Goal: Task Accomplishment & Management: Complete application form

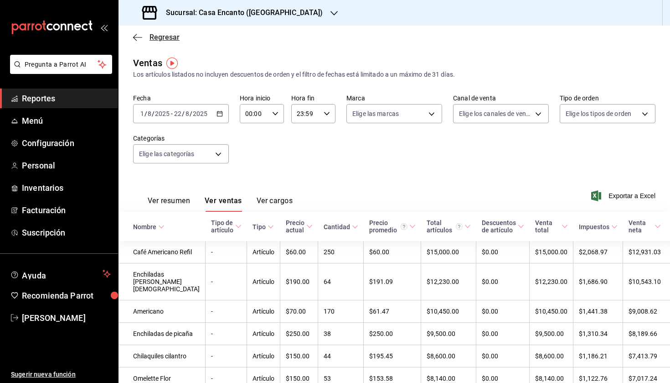
click at [160, 36] on span "Regresar" at bounding box center [165, 37] width 30 height 9
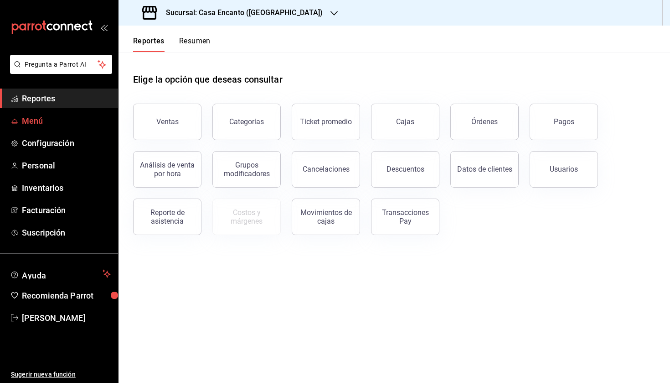
click at [71, 122] on span "Menú" at bounding box center [66, 120] width 89 height 12
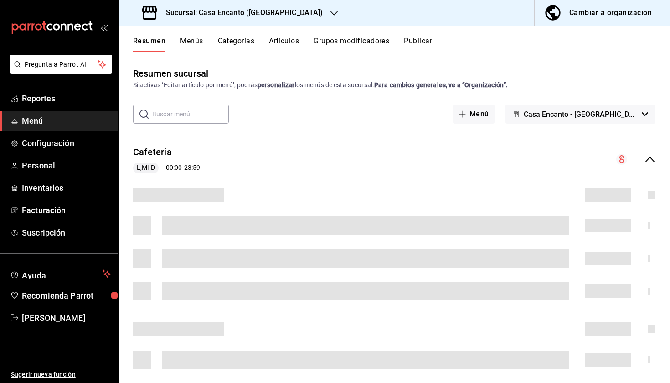
click at [284, 41] on button "Artículos" at bounding box center [284, 44] width 30 height 16
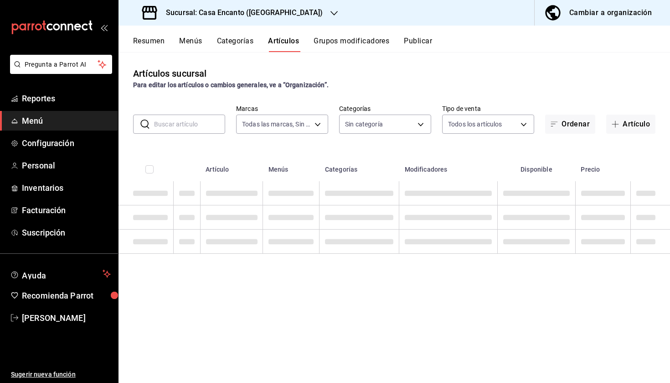
type input "dbeee84c-e3f2-405f-87ec-4bd3096e6bed"
type input "adee7c60-f697-4edf-8950-ecb6c700e989,491bbf86-ef23-4733-b802-d8c40a2bb3cc,aaf78…"
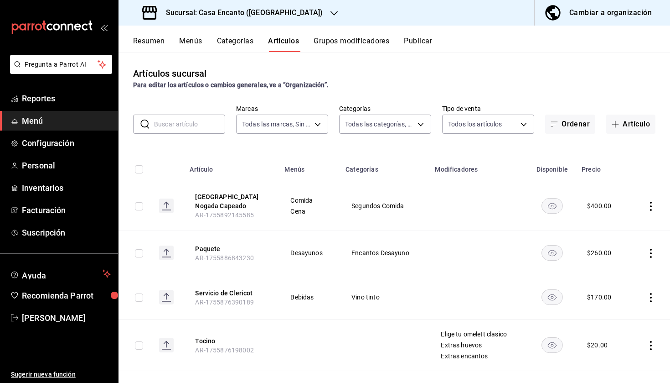
click at [237, 43] on button "Categorías" at bounding box center [235, 44] width 37 height 16
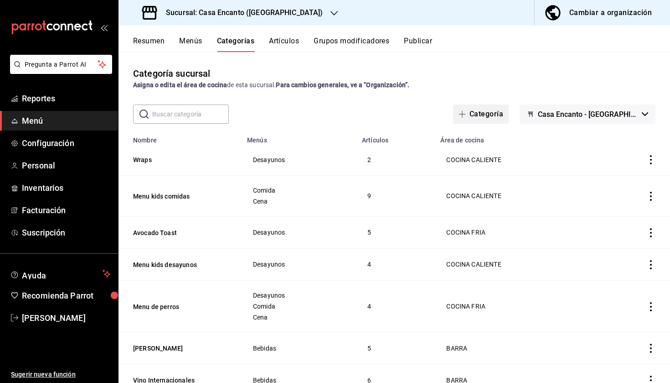
click at [494, 113] on button "Categoría" at bounding box center [481, 113] width 56 height 19
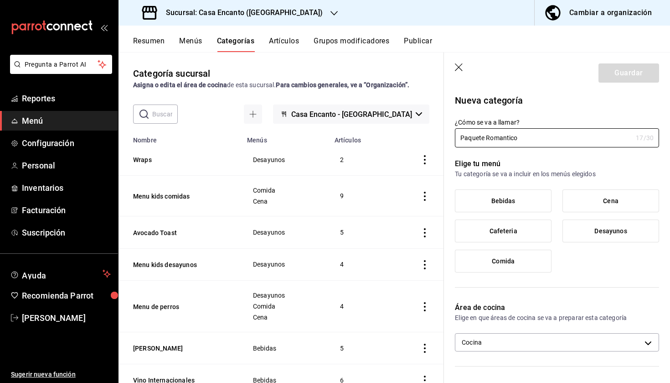
type input "Paquete Romantico"
click at [508, 264] on label "Comida" at bounding box center [504, 261] width 96 height 22
click at [0, 0] on input "Comida" at bounding box center [0, 0] width 0 height 0
click at [599, 229] on span "Desayunos" at bounding box center [611, 231] width 32 height 8
click at [0, 0] on input "Desayunos" at bounding box center [0, 0] width 0 height 0
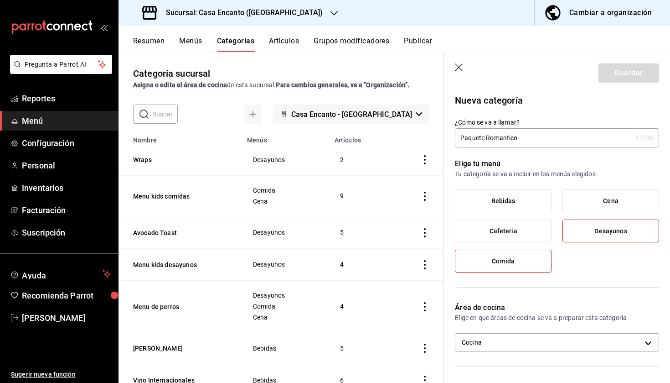
click at [599, 229] on span "Desayunos" at bounding box center [611, 231] width 32 height 8
click at [0, 0] on input "Desayunos" at bounding box center [0, 0] width 0 height 0
click at [524, 259] on label "Comida" at bounding box center [504, 261] width 96 height 22
click at [0, 0] on input "Comida" at bounding box center [0, 0] width 0 height 0
click at [517, 254] on label "Comida" at bounding box center [504, 261] width 96 height 22
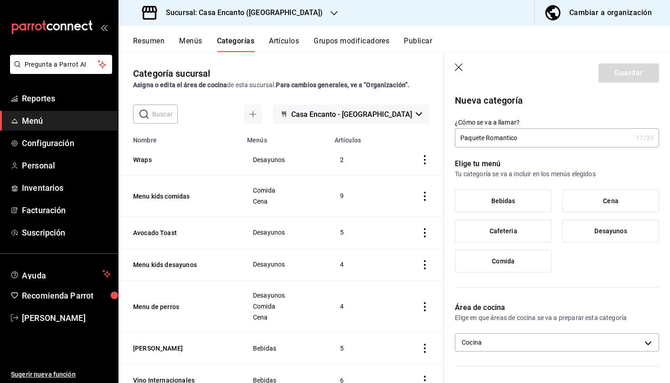
click at [0, 0] on input "Comida" at bounding box center [0, 0] width 0 height 0
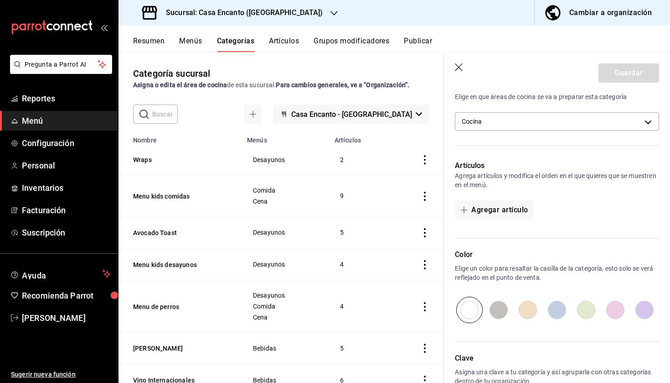
scroll to position [220, 0]
click at [496, 207] on button "Agregar artículo" at bounding box center [494, 210] width 78 height 19
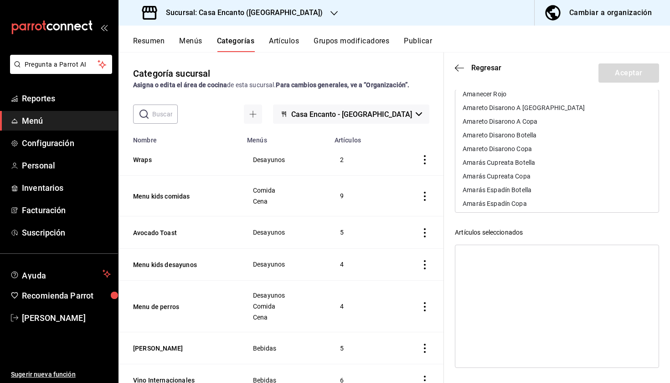
scroll to position [0, 0]
click at [480, 67] on span "Regresar" at bounding box center [486, 67] width 30 height 9
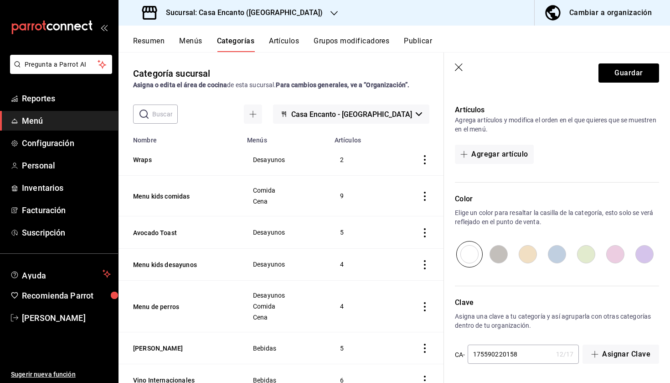
scroll to position [276, 0]
type input "1755902201589"
click at [628, 71] on button "Guardar" at bounding box center [629, 72] width 61 height 19
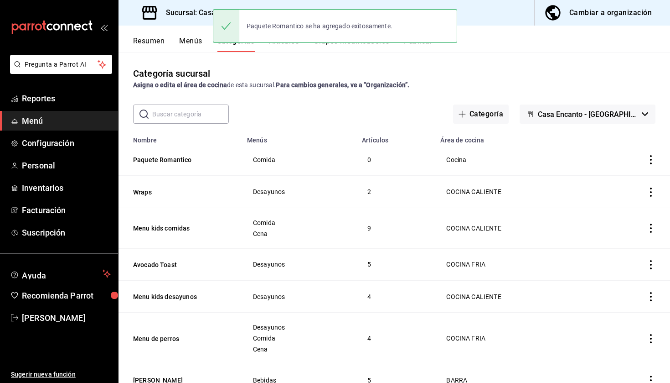
click at [281, 46] on button "Artículos" at bounding box center [284, 44] width 30 height 16
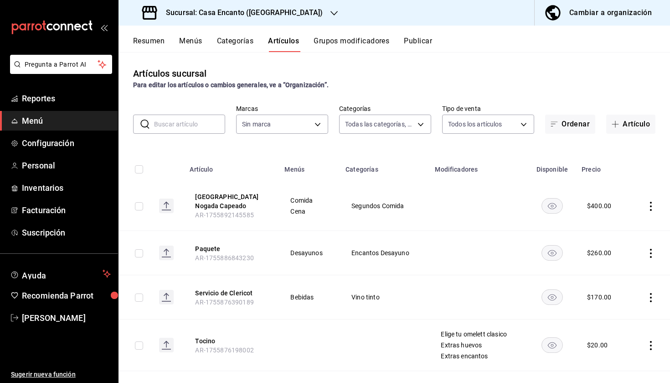
type input "dbeee84c-e3f2-405f-87ec-4bd3096e6bed"
type input "27d5a01d-a4d8-46a4-810e-01381fcd00fd,adee7c60-f697-4edf-8950-ecb6c700e989,491bb…"
click at [636, 127] on button "Artículo" at bounding box center [630, 123] width 49 height 19
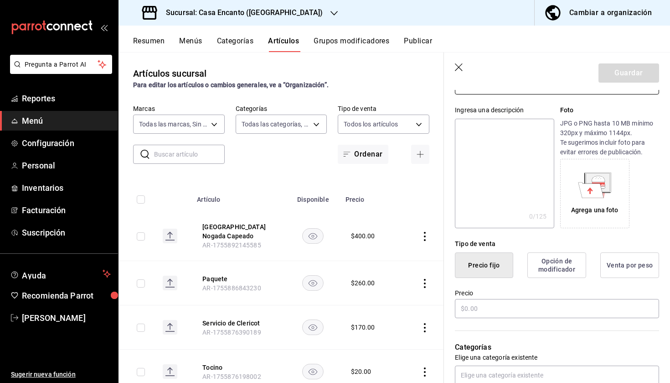
scroll to position [90, 0]
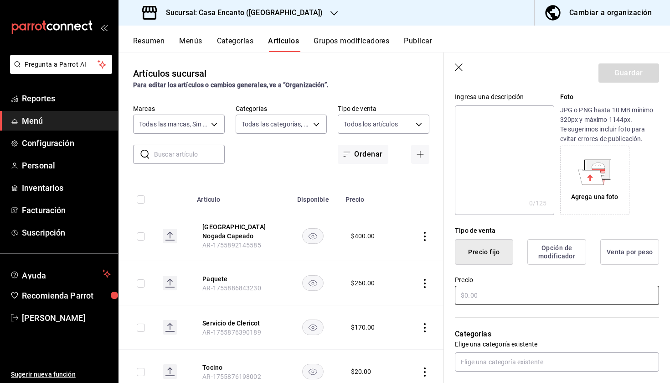
type input "Paquete Rosas"
click at [482, 290] on input "text" at bounding box center [557, 294] width 204 height 19
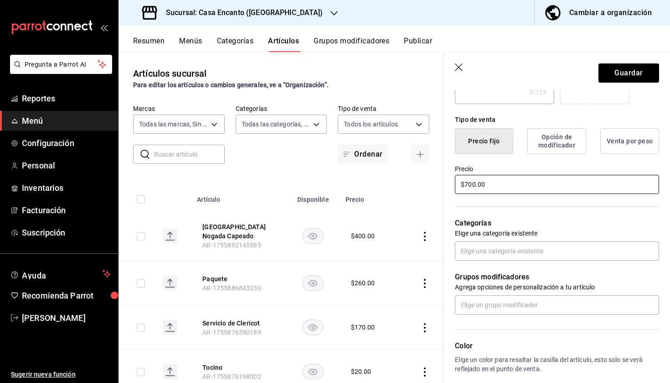
scroll to position [206, 0]
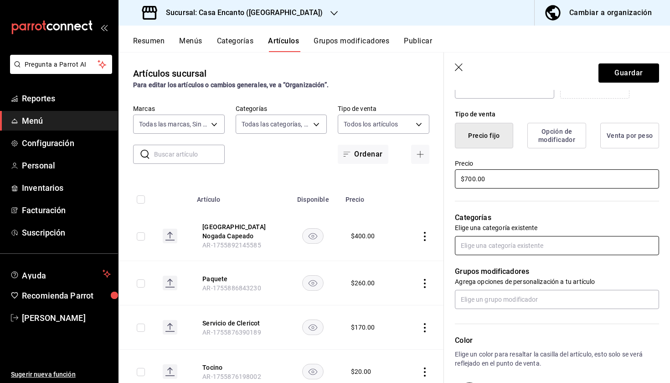
type input "$700.00"
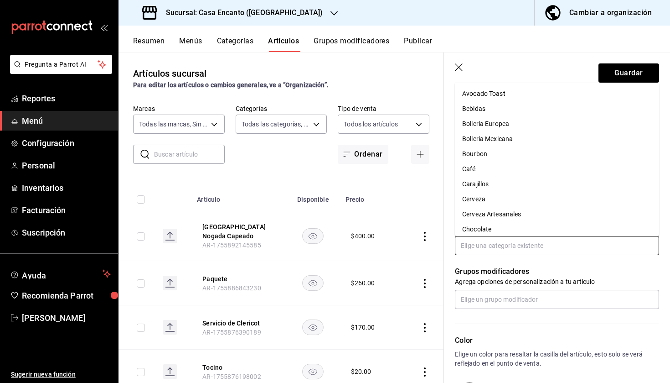
click at [523, 243] on input "text" at bounding box center [557, 245] width 204 height 19
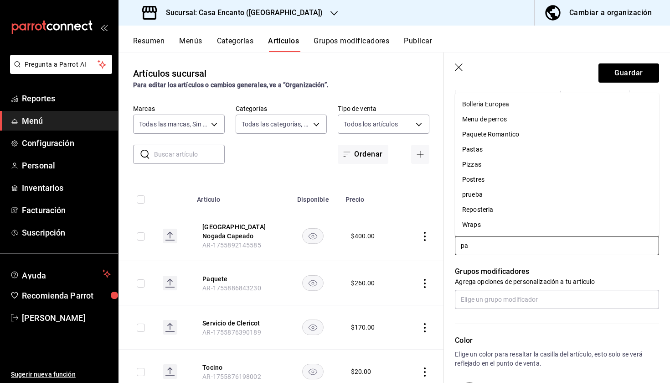
scroll to position [0, 0]
type input "paq"
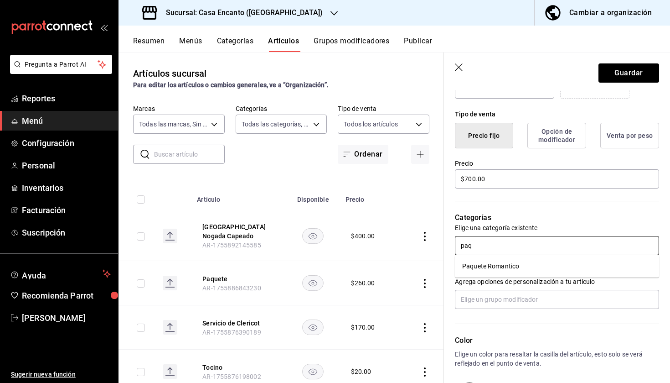
click at [493, 264] on li "Paquete Romantico" at bounding box center [557, 266] width 204 height 15
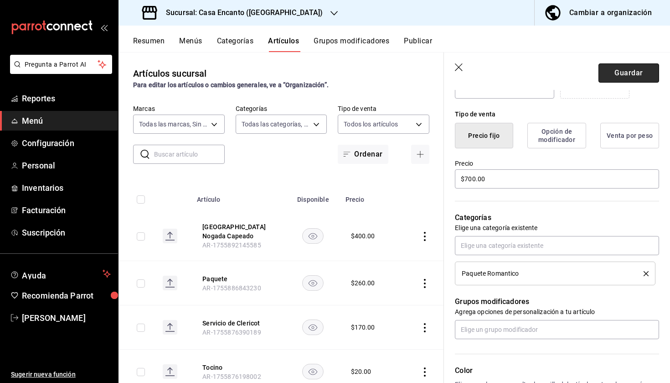
click at [633, 71] on button "Guardar" at bounding box center [629, 72] width 61 height 19
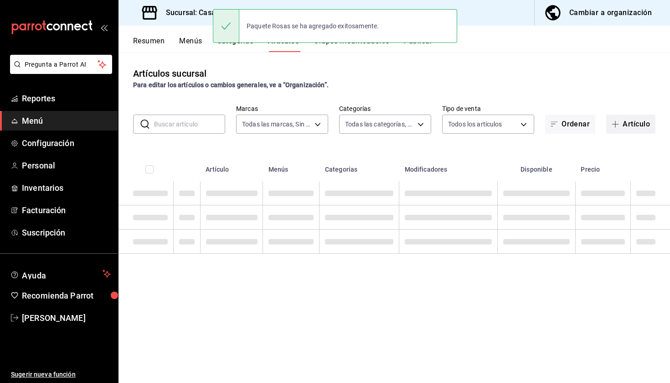
click at [627, 123] on button "Artículo" at bounding box center [630, 123] width 49 height 19
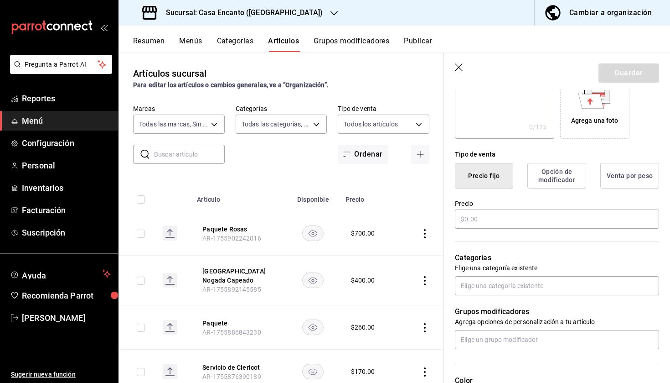
scroll to position [174, 0]
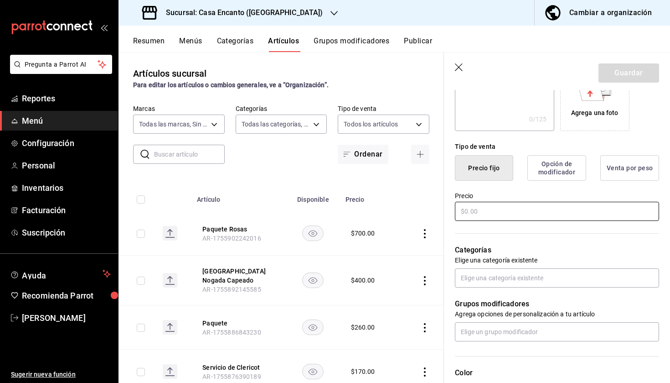
type input "Paquete Encanto"
click at [499, 212] on input "text" at bounding box center [557, 211] width 204 height 19
type input "$1800.00"
click at [493, 269] on input "text" at bounding box center [557, 277] width 204 height 19
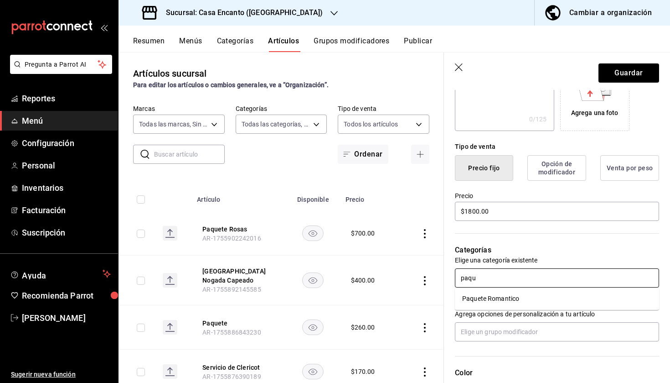
type input "paque"
click at [502, 296] on li "Paquete Romantico" at bounding box center [557, 298] width 204 height 15
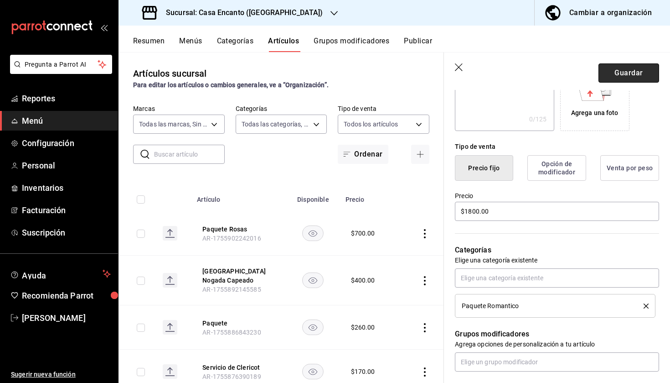
click at [628, 68] on button "Guardar" at bounding box center [629, 72] width 61 height 19
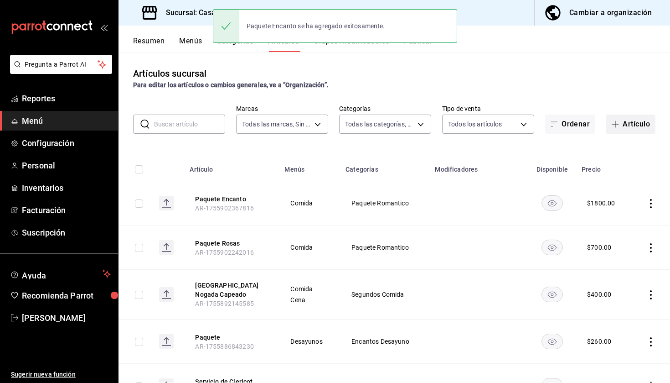
click at [633, 124] on button "Artículo" at bounding box center [630, 123] width 49 height 19
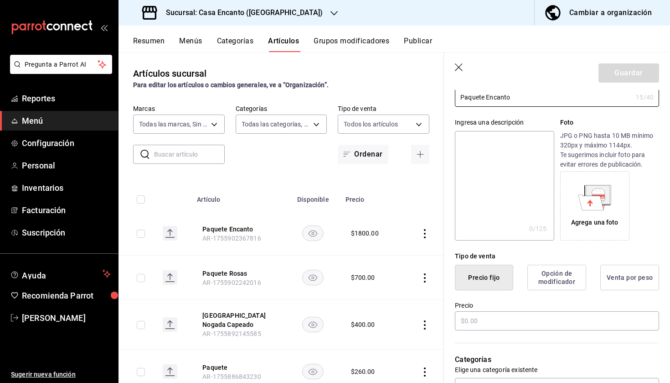
scroll to position [73, 0]
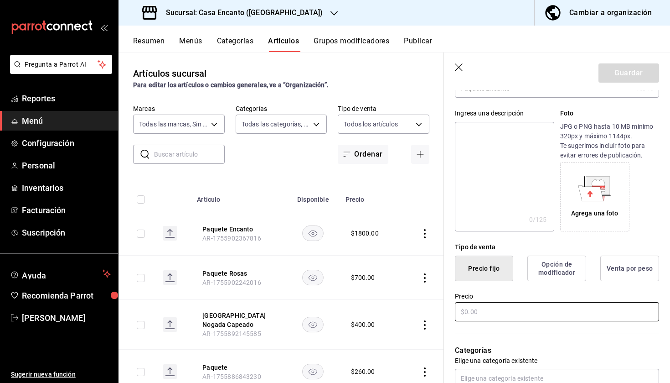
click at [515, 309] on input "text" at bounding box center [557, 311] width 204 height 19
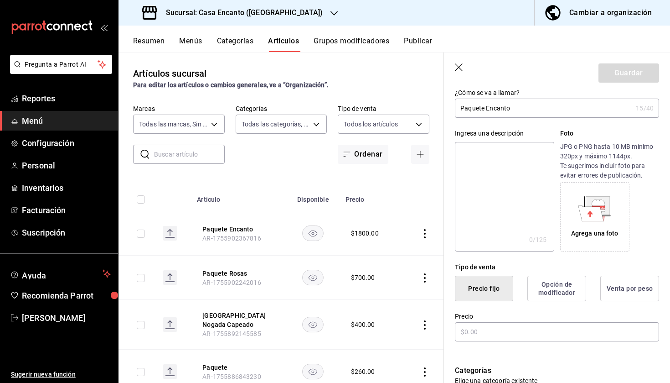
click at [503, 110] on input "Paquete Encanto" at bounding box center [543, 108] width 177 height 18
type input "Paquete Floral"
click at [487, 330] on input "text" at bounding box center [557, 331] width 204 height 19
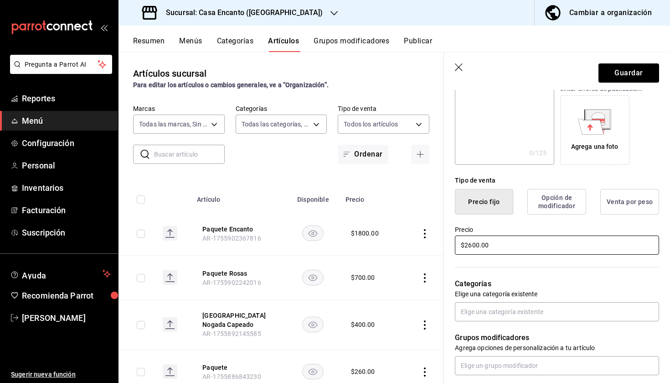
scroll to position [141, 0]
type input "$2600.00"
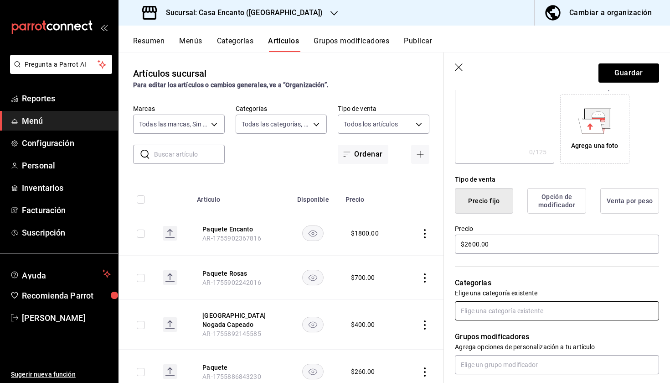
click at [496, 307] on input "text" at bounding box center [557, 310] width 204 height 19
type input "paq"
click at [506, 331] on li "Paquete Romantico" at bounding box center [557, 331] width 204 height 15
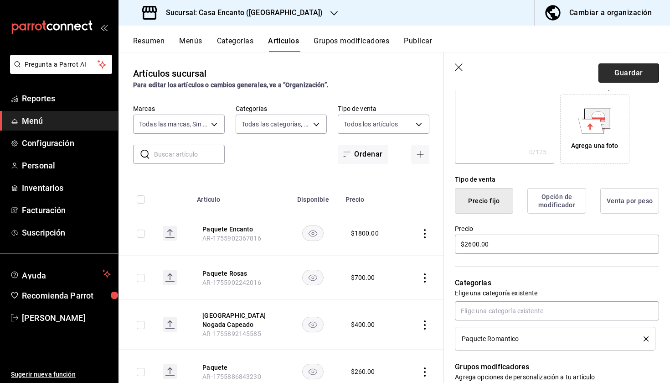
click at [632, 72] on button "Guardar" at bounding box center [629, 72] width 61 height 19
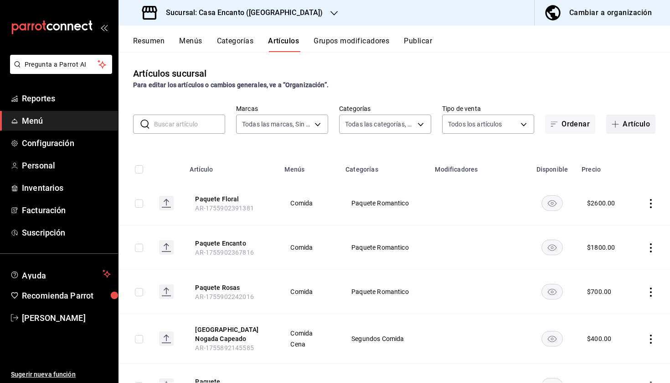
click at [637, 118] on button "Artículo" at bounding box center [630, 123] width 49 height 19
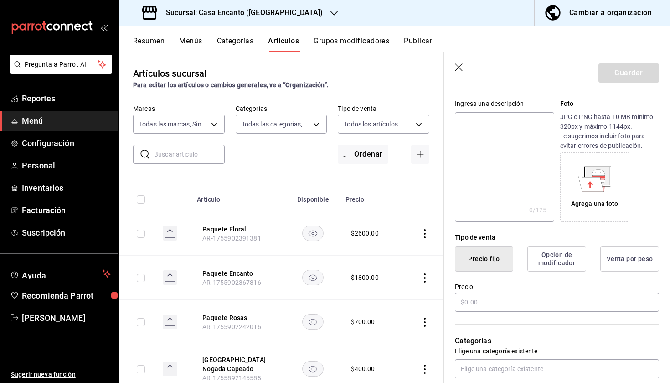
scroll to position [90, 0]
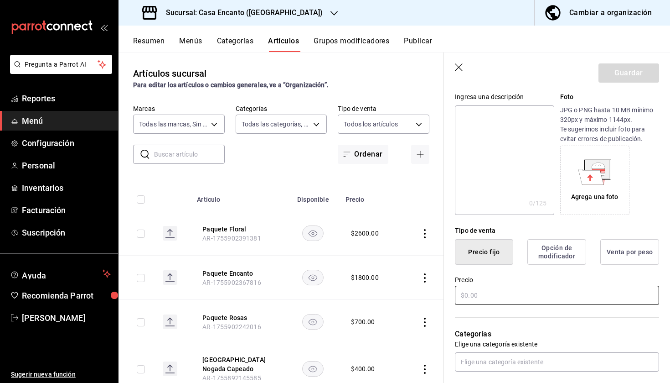
type input "Paquete Privado"
click at [494, 296] on input "text" at bounding box center [557, 294] width 204 height 19
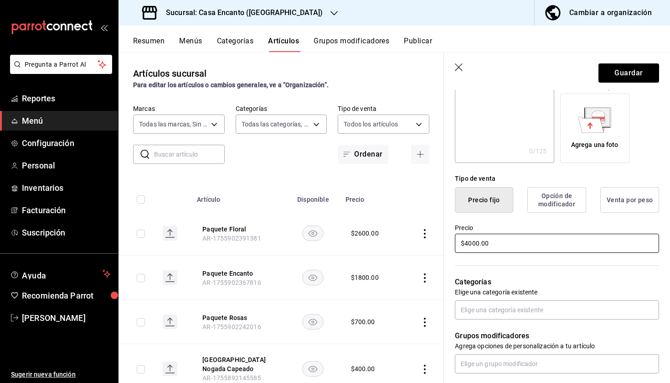
scroll to position [167, 0]
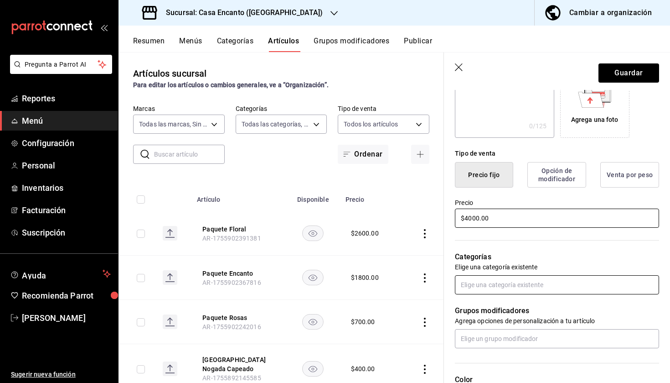
type input "$4000.00"
click at [493, 282] on input "text" at bounding box center [557, 284] width 204 height 19
type input "paq"
click at [486, 302] on li "Paquete Romantico" at bounding box center [557, 305] width 204 height 15
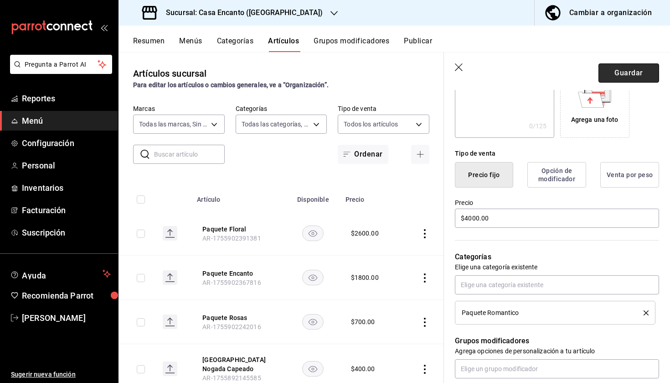
click at [618, 76] on button "Guardar" at bounding box center [629, 72] width 61 height 19
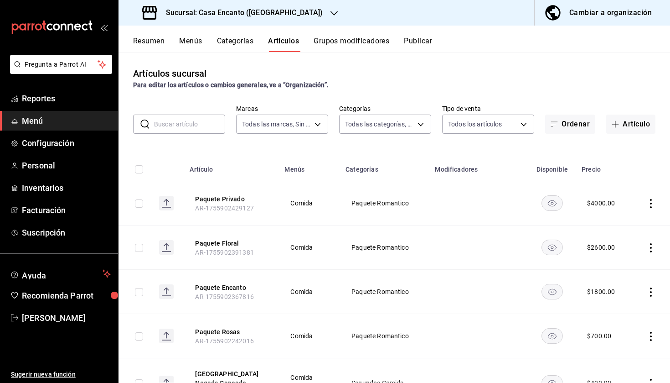
click at [417, 38] on button "Publicar" at bounding box center [418, 44] width 28 height 16
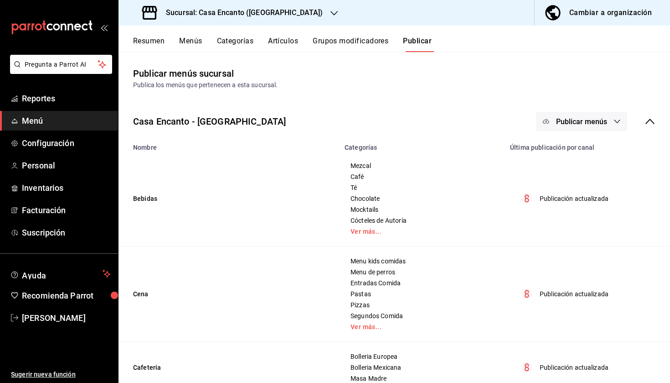
click at [577, 123] on span "Publicar menús" at bounding box center [581, 121] width 51 height 9
click at [577, 155] on span "Punto de venta" at bounding box center [595, 151] width 44 height 10
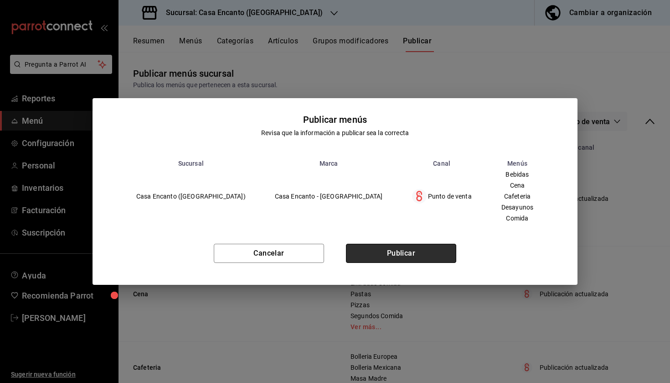
click at [395, 247] on button "Publicar" at bounding box center [401, 252] width 110 height 19
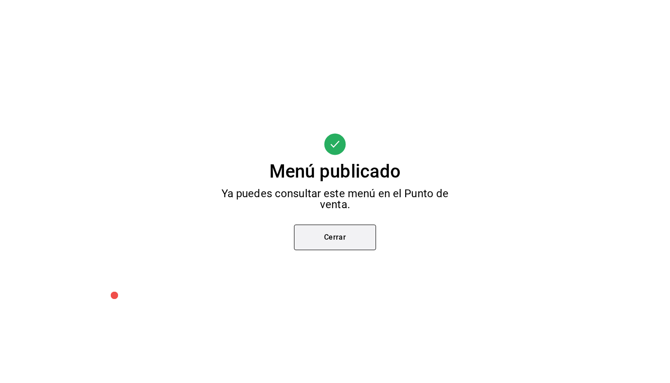
click at [336, 241] on button "Cerrar" at bounding box center [335, 237] width 82 height 26
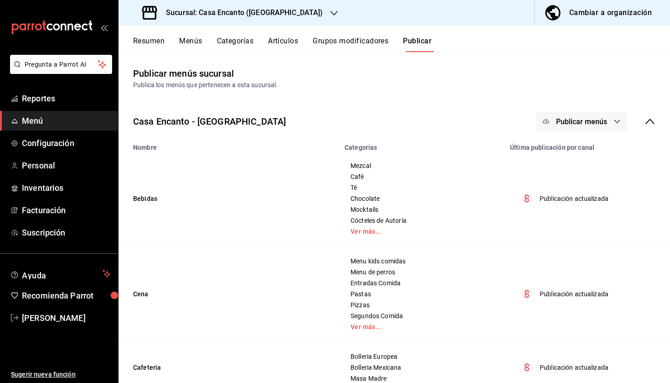
click at [291, 40] on button "Artículos" at bounding box center [283, 44] width 30 height 16
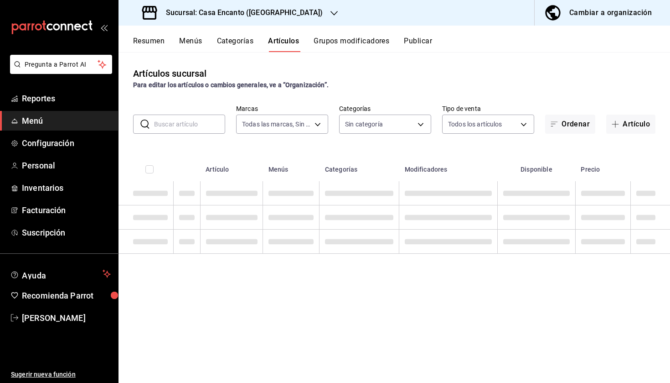
type input "dbeee84c-e3f2-405f-87ec-4bd3096e6bed"
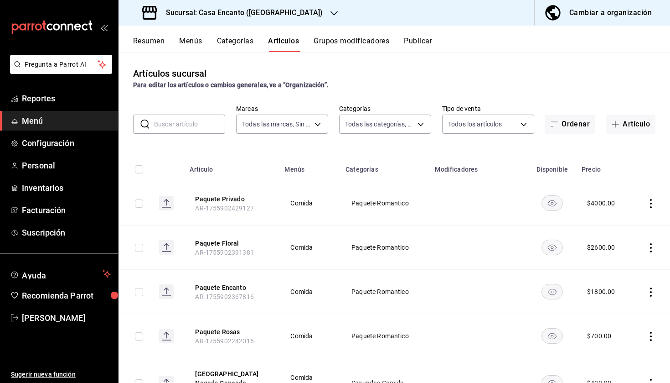
type input "27d5a01d-a4d8-46a4-810e-01381fcd00fd,adee7c60-f697-4edf-8950-ecb6c700e989,491bb…"
click at [233, 41] on button "Categorías" at bounding box center [235, 44] width 37 height 16
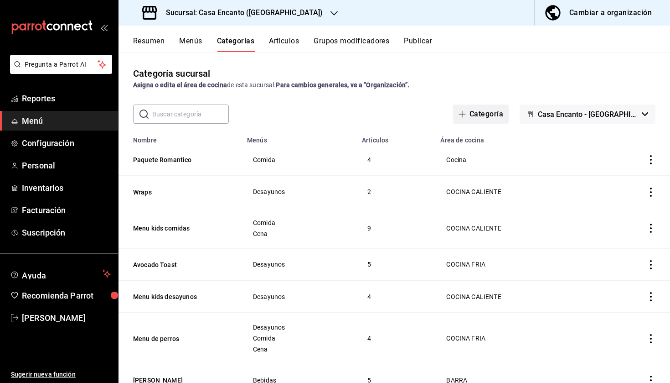
click at [493, 113] on button "Categoría" at bounding box center [481, 113] width 56 height 19
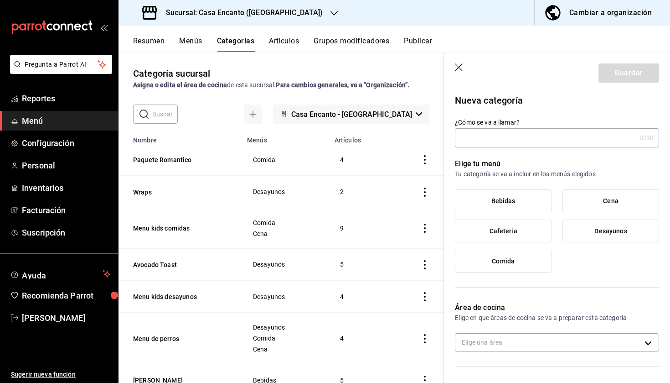
type input "623d3e5b-d676-4105-b13d-d3def14814db"
type input "1755902472818"
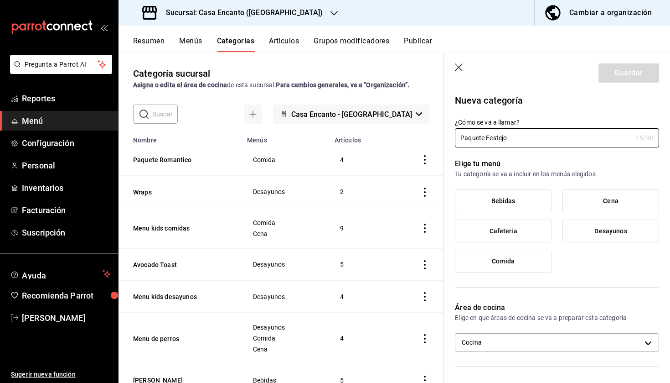
type input "Paquete Festejo"
click at [512, 259] on span "Comida" at bounding box center [503, 261] width 23 height 8
click at [0, 0] on input "Comida" at bounding box center [0, 0] width 0 height 0
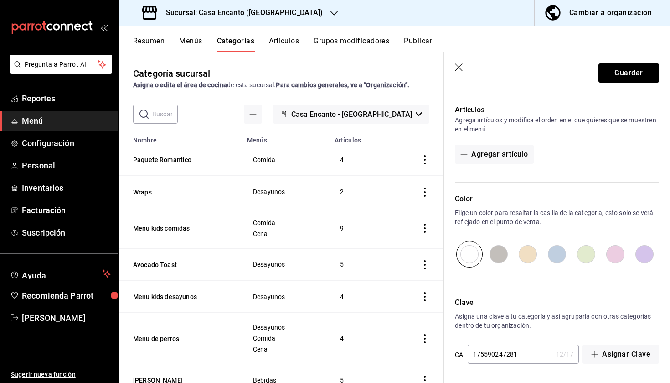
scroll to position [276, 0]
type input "1755902472818"
click at [622, 70] on button "Guardar" at bounding box center [629, 72] width 61 height 19
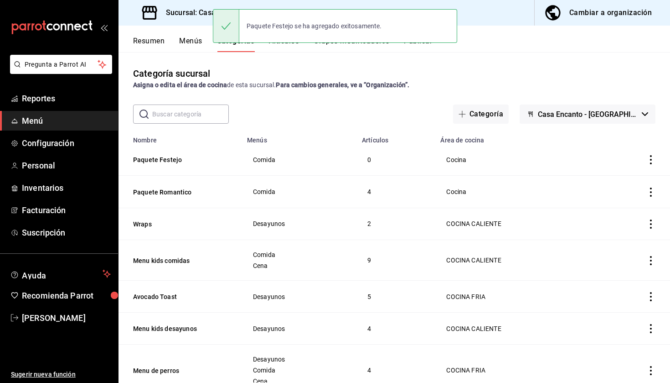
click at [284, 44] on div "Paquete Festejo se ha agregado exitosamente." at bounding box center [335, 25] width 244 height 39
click at [284, 49] on button "Artículos" at bounding box center [284, 44] width 30 height 16
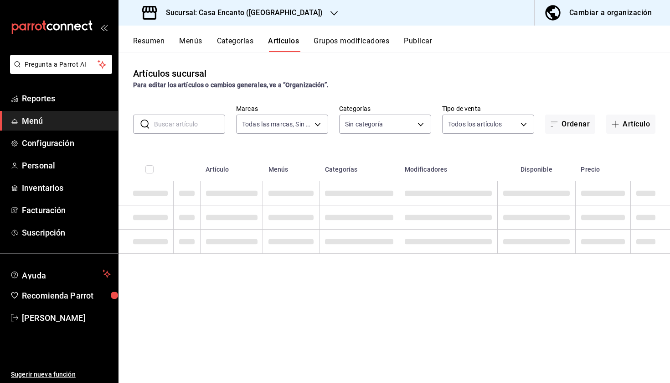
type input "dbeee84c-e3f2-405f-87ec-4bd3096e6bed"
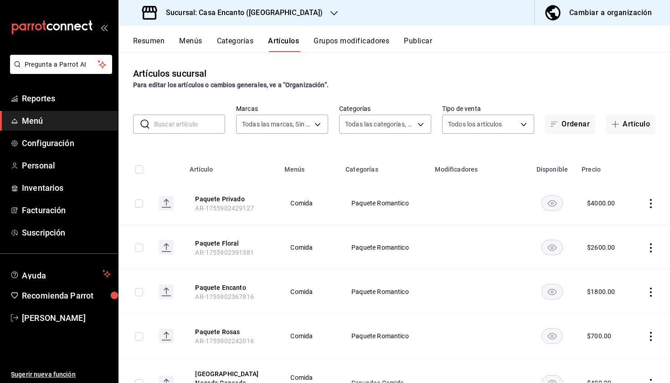
type input "c34433a3-9c9a-45f0-845c-32576d181285,27d5a01d-a4d8-46a4-810e-01381fcd00fd,adee7…"
click at [631, 129] on button "Artículo" at bounding box center [630, 123] width 49 height 19
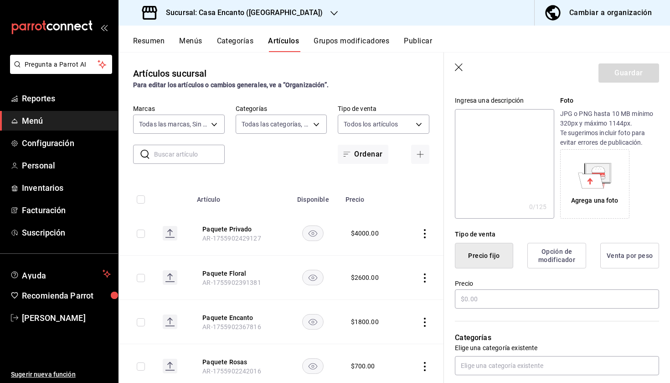
scroll to position [104, 0]
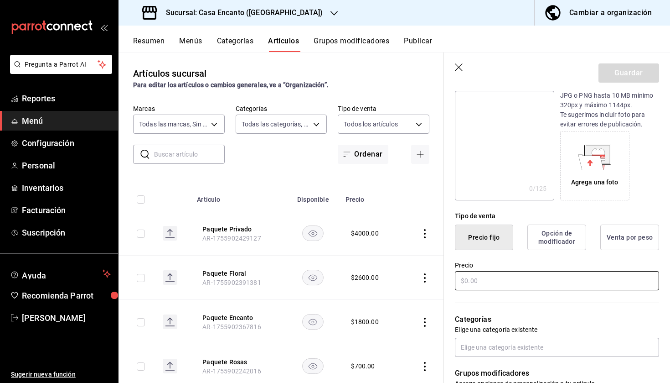
type input "Paquete"
click at [539, 280] on input "text" at bounding box center [557, 280] width 204 height 19
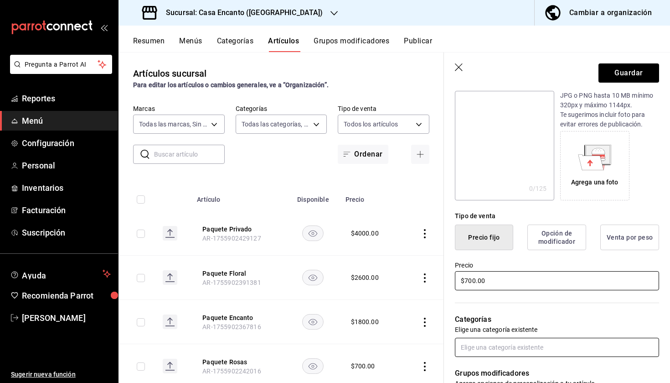
type input "$700.00"
click at [521, 351] on input "text" at bounding box center [557, 346] width 204 height 19
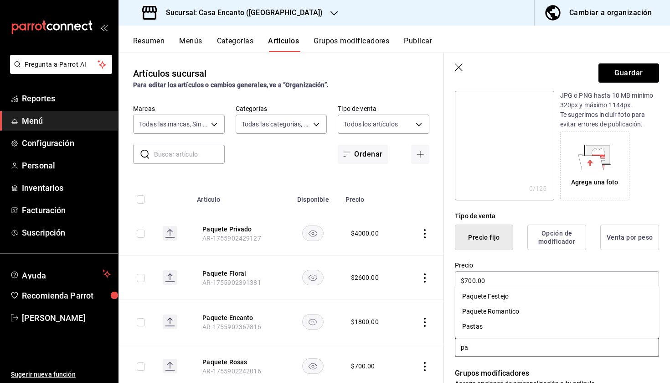
type input "paq"
click at [507, 309] on li "Paquete Festejo" at bounding box center [557, 311] width 204 height 15
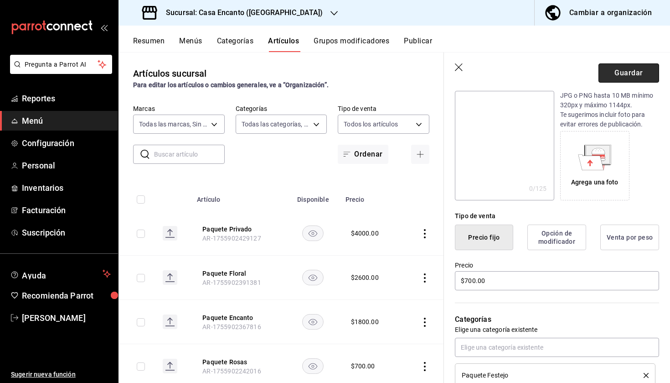
click at [624, 73] on button "Guardar" at bounding box center [629, 72] width 61 height 19
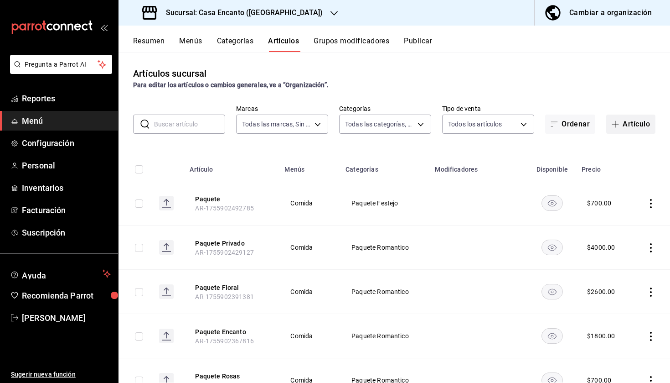
click at [629, 124] on button "Artículo" at bounding box center [630, 123] width 49 height 19
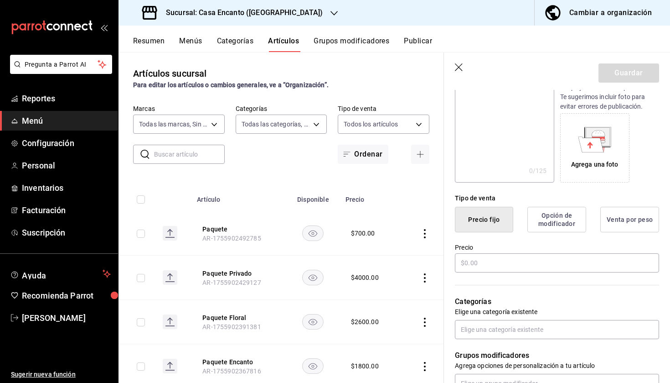
scroll to position [128, 0]
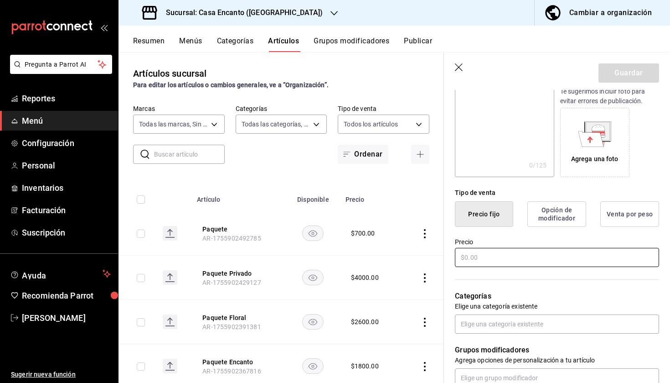
type input "Paquete 2"
click at [480, 257] on input "text" at bounding box center [557, 257] width 204 height 19
type input "$1400.00"
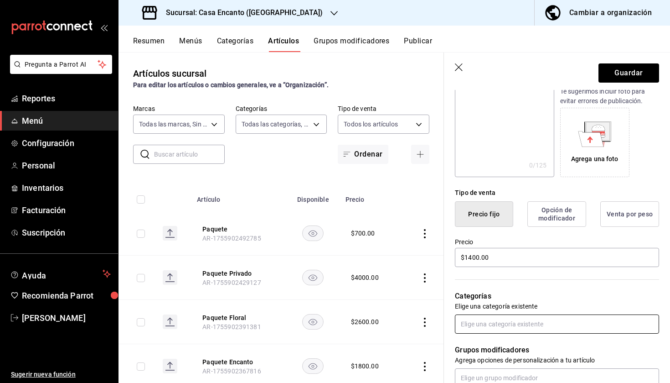
click at [483, 325] on input "text" at bounding box center [557, 323] width 204 height 19
type input "paq"
click at [491, 342] on li "Paquete Festejo" at bounding box center [557, 344] width 204 height 15
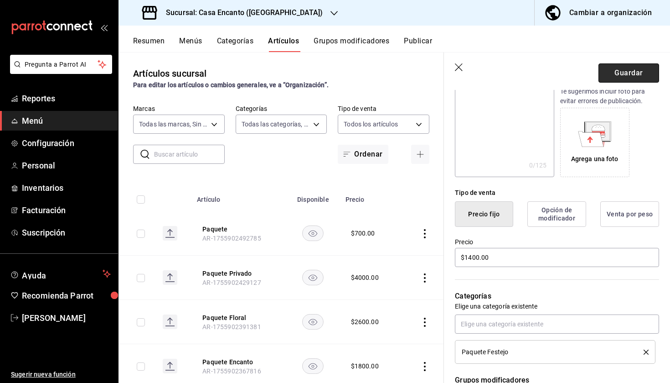
click at [618, 73] on button "Guardar" at bounding box center [629, 72] width 61 height 19
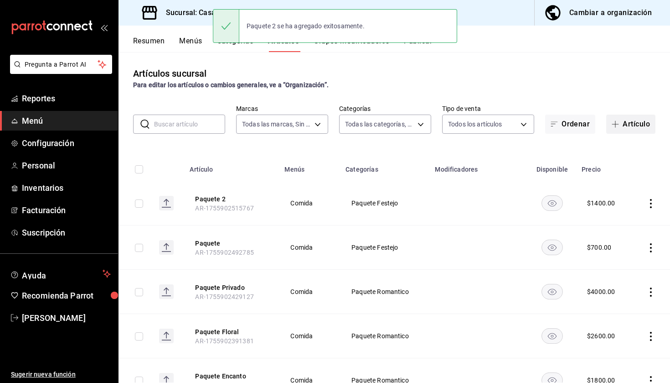
click at [629, 127] on button "Artículo" at bounding box center [630, 123] width 49 height 19
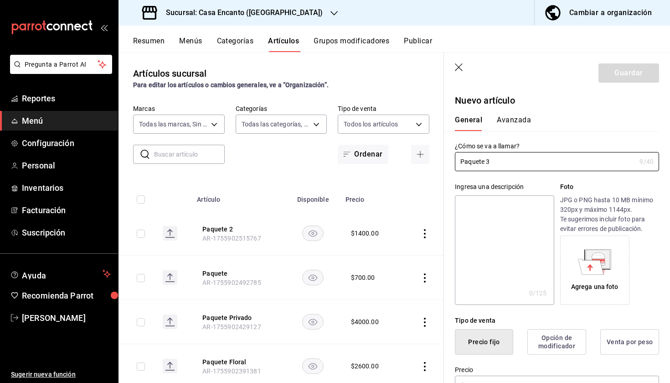
scroll to position [32, 0]
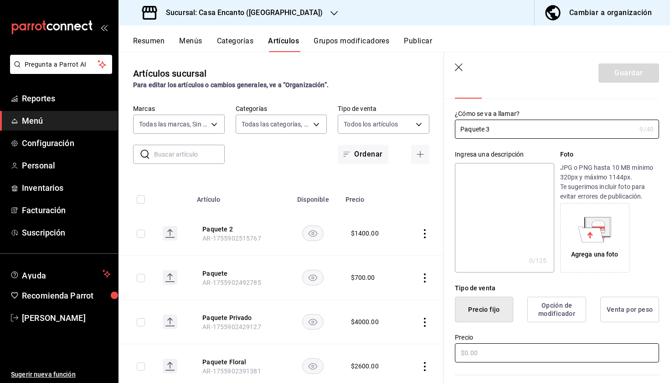
type input "Paquete 3"
click at [485, 352] on input "text" at bounding box center [557, 352] width 204 height 19
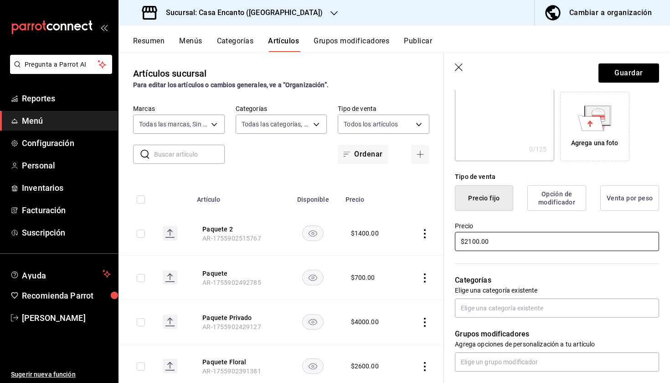
scroll to position [150, 0]
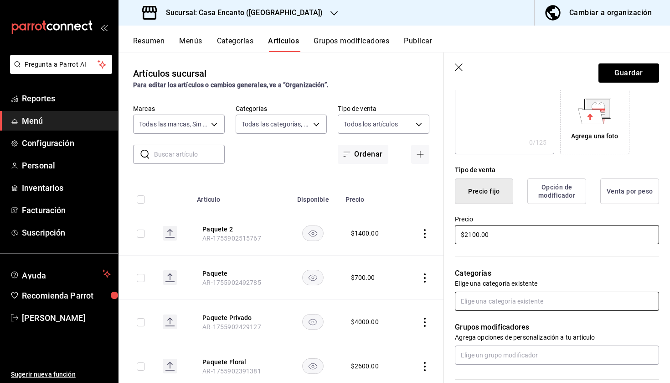
type input "$2100.00"
click at [509, 308] on input "text" at bounding box center [557, 300] width 204 height 19
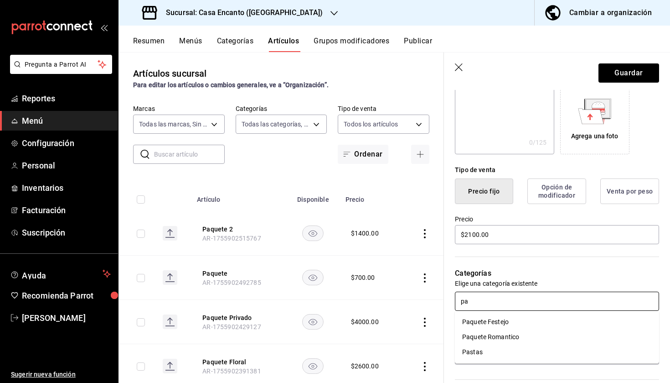
type input "paq"
click at [503, 316] on li "Paquete Festejo" at bounding box center [557, 321] width 204 height 15
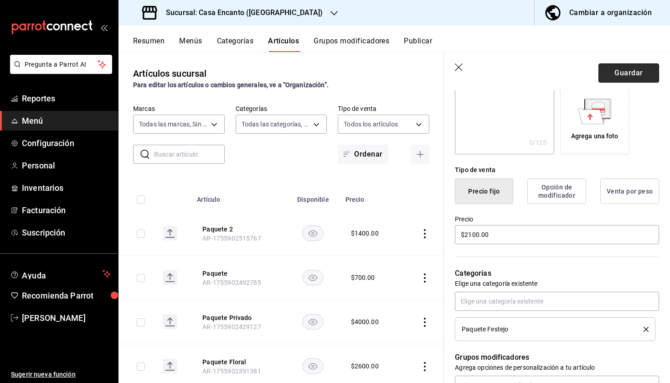
click at [627, 63] on button "Guardar" at bounding box center [629, 72] width 61 height 19
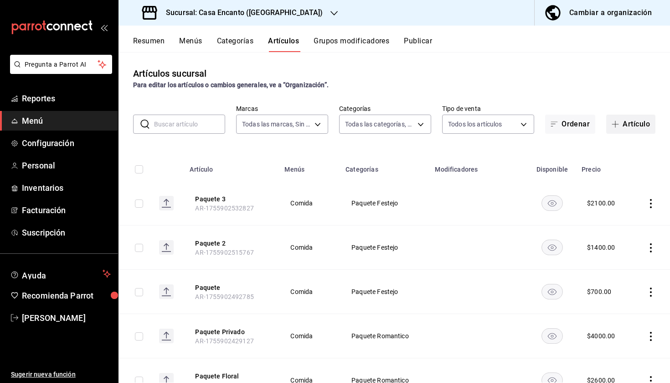
click at [627, 124] on button "Artículo" at bounding box center [630, 123] width 49 height 19
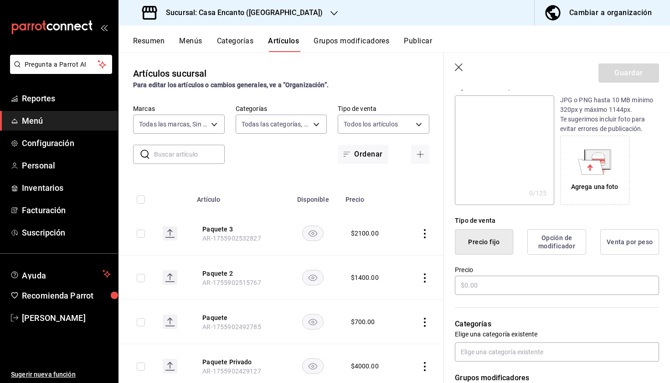
scroll to position [103, 0]
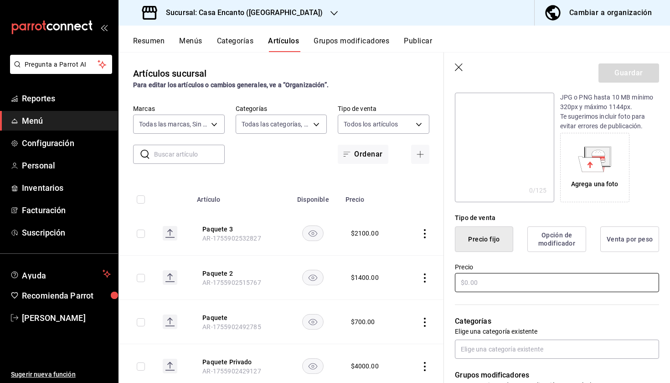
type input "Paquete 4"
click at [490, 280] on input "text" at bounding box center [557, 282] width 204 height 19
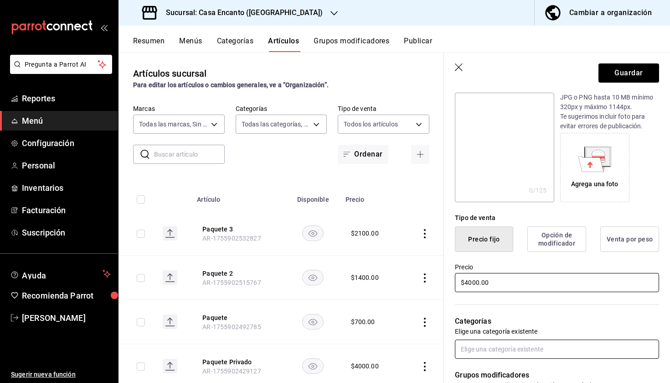
type input "$4000.00"
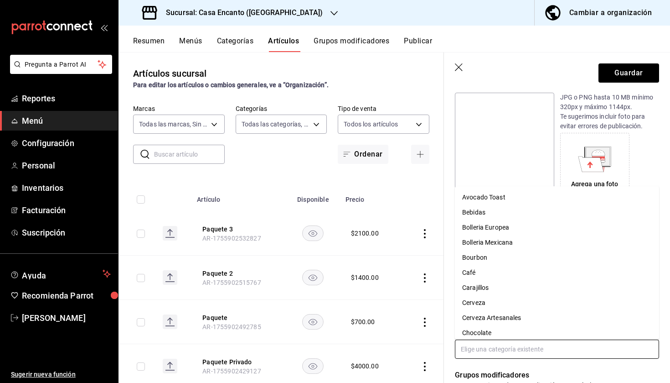
click at [499, 347] on input "text" at bounding box center [557, 348] width 204 height 19
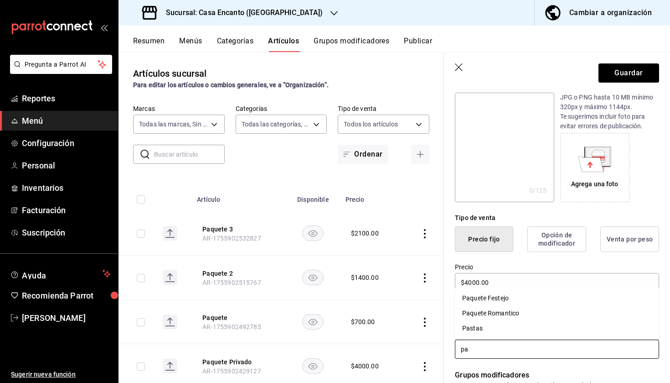
type input "paq"
click at [507, 314] on li "Paquete Festejo" at bounding box center [557, 313] width 204 height 15
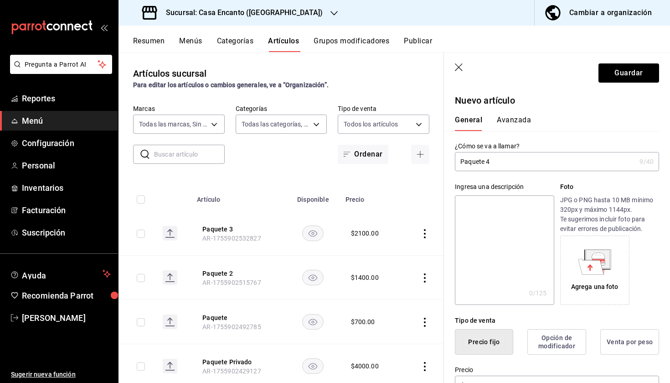
scroll to position [0, 0]
click at [514, 159] on input "Paquete 4" at bounding box center [545, 161] width 181 height 18
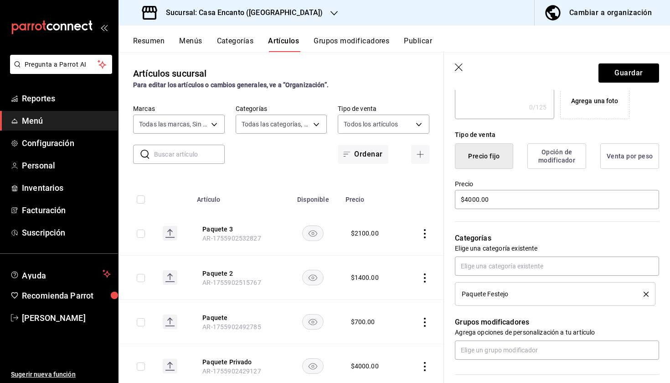
scroll to position [186, 0]
click at [627, 76] on button "Guardar" at bounding box center [629, 72] width 61 height 19
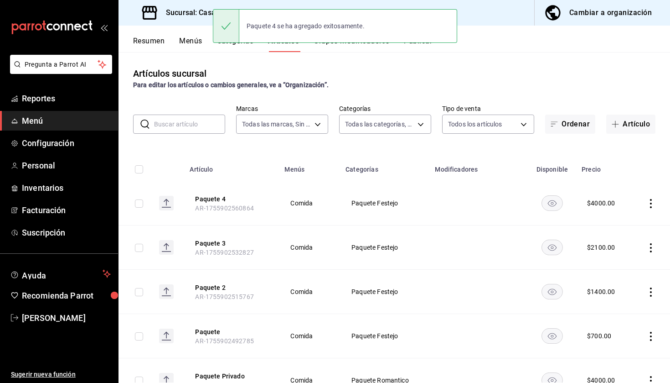
click at [419, 47] on button "Publicar" at bounding box center [418, 44] width 28 height 16
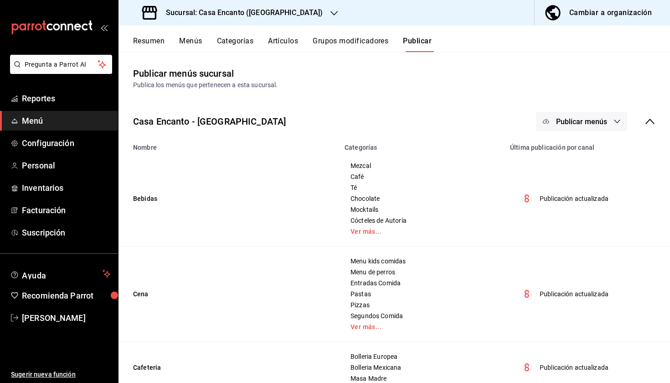
click at [570, 121] on span "Publicar menús" at bounding box center [581, 121] width 51 height 9
click at [580, 149] on span "Punto de venta" at bounding box center [595, 151] width 44 height 10
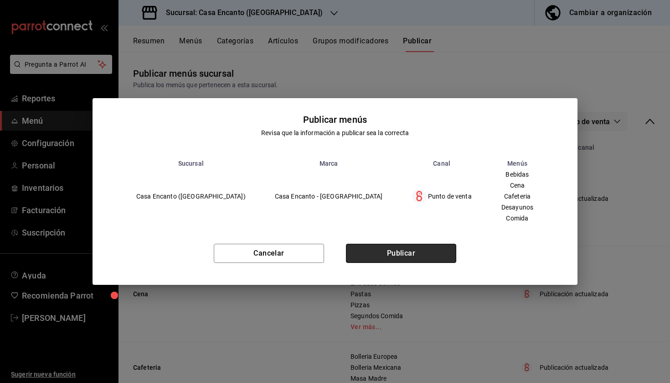
click at [399, 249] on button "Publicar" at bounding box center [401, 252] width 110 height 19
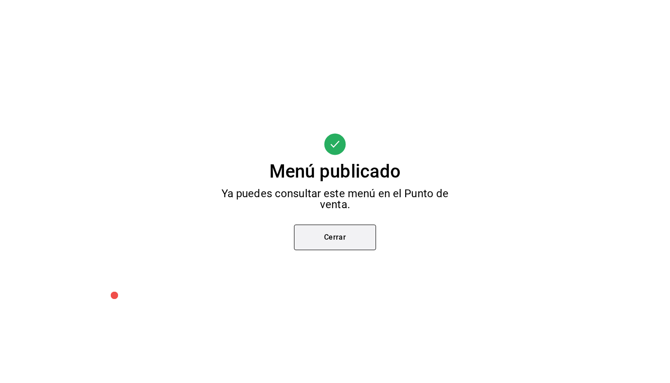
click at [322, 238] on button "Cerrar" at bounding box center [335, 237] width 82 height 26
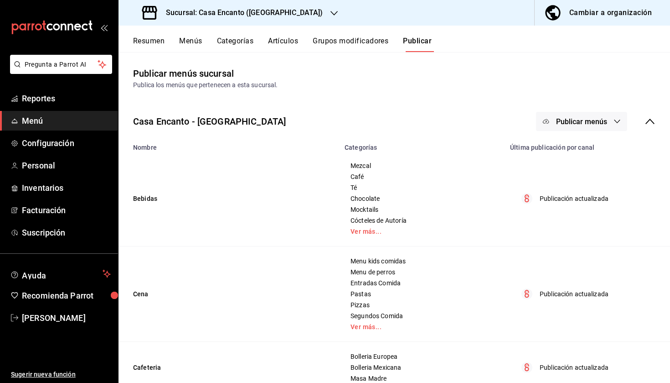
click at [585, 124] on span "Publicar menús" at bounding box center [581, 121] width 51 height 9
click at [583, 157] on li "Punto de venta" at bounding box center [582, 151] width 84 height 26
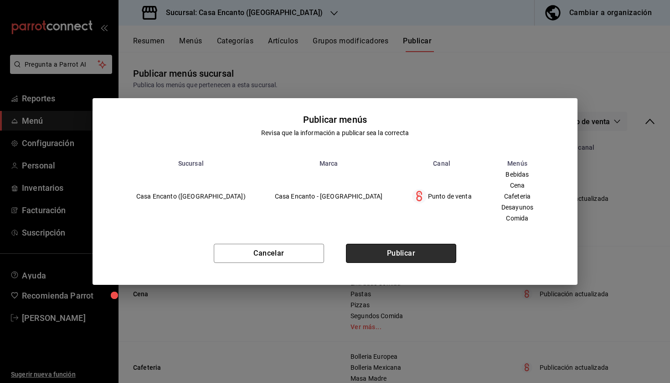
click at [442, 247] on button "Publicar" at bounding box center [401, 252] width 110 height 19
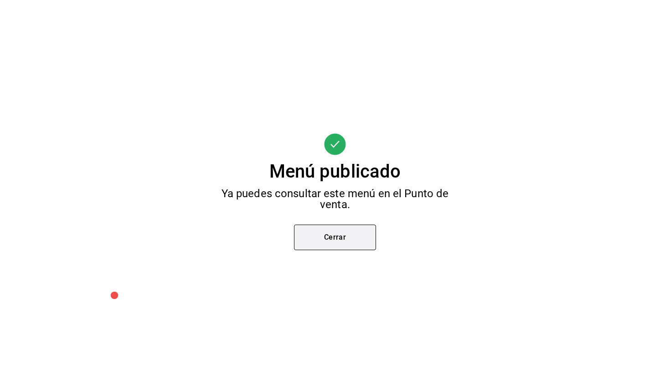
click at [344, 238] on button "Cerrar" at bounding box center [335, 237] width 82 height 26
